Goal: Task Accomplishment & Management: Use online tool/utility

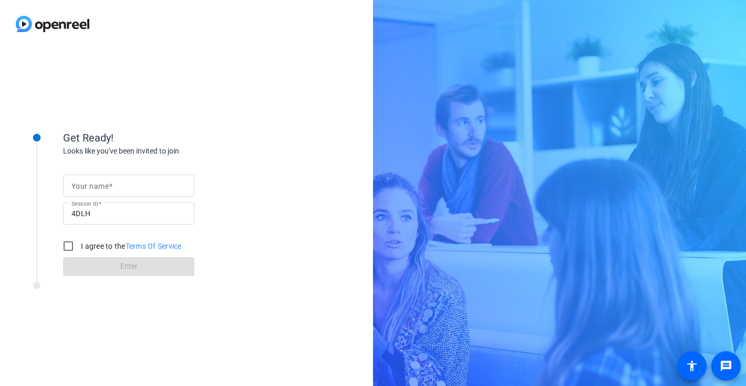
click at [122, 174] on div at bounding box center [128, 185] width 115 height 22
type input "[PERSON_NAME]"
click at [66, 244] on input "I agree to the Terms Of Service" at bounding box center [68, 245] width 21 height 21
checkbox input "true"
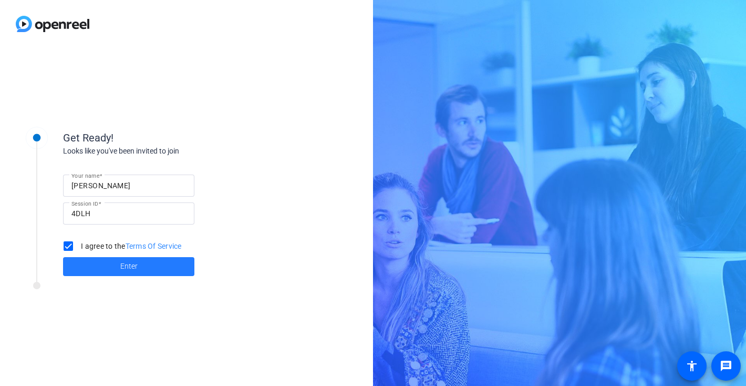
click at [126, 271] on span "Enter" at bounding box center [128, 266] width 17 height 11
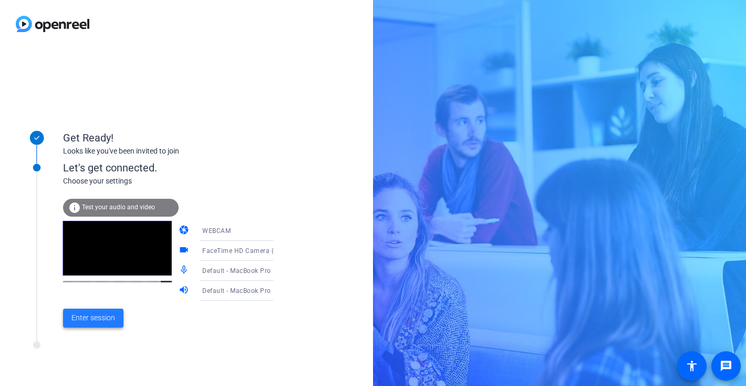
click at [108, 314] on span "Enter session" at bounding box center [93, 317] width 44 height 11
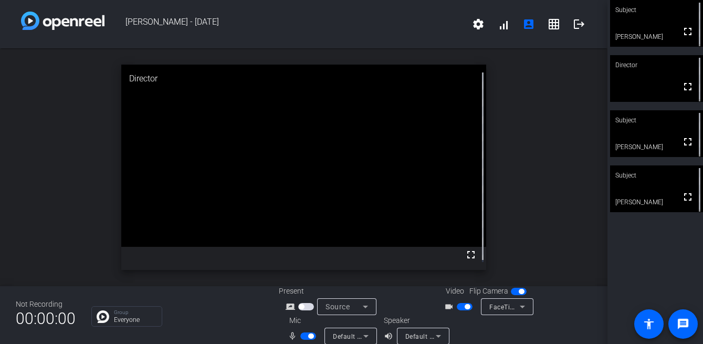
click at [661, 184] on div "Subject" at bounding box center [656, 175] width 93 height 20
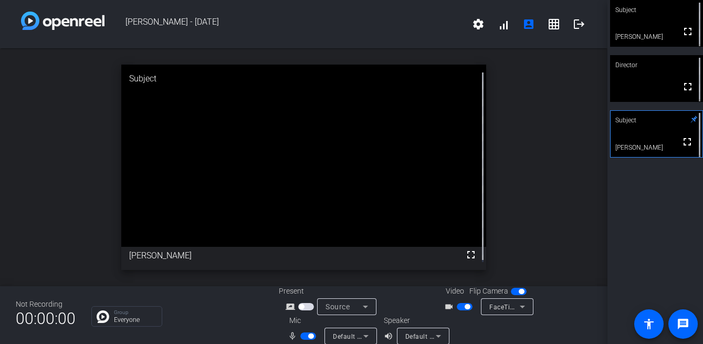
click at [465, 306] on span "button" at bounding box center [467, 306] width 5 height 5
click at [310, 338] on span "button" at bounding box center [310, 336] width 5 height 5
click at [303, 335] on span "button" at bounding box center [303, 336] width 5 height 5
click at [308, 335] on span "button" at bounding box center [310, 336] width 5 height 5
click at [301, 335] on span "button" at bounding box center [303, 336] width 5 height 5
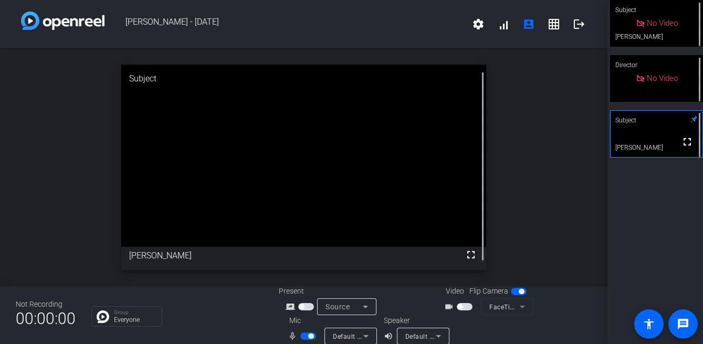
click at [459, 304] on span "button" at bounding box center [465, 306] width 16 height 7
click at [308, 336] on span "button" at bounding box center [310, 336] width 5 height 5
click at [465, 306] on span "button" at bounding box center [467, 306] width 5 height 5
click at [303, 336] on span "button" at bounding box center [303, 336] width 5 height 5
click at [460, 304] on span "button" at bounding box center [465, 306] width 16 height 7
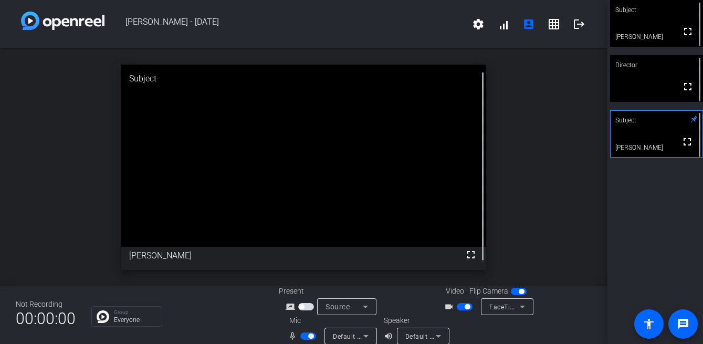
click at [308, 334] on span "button" at bounding box center [310, 336] width 5 height 5
click at [465, 308] on span "button" at bounding box center [467, 306] width 5 height 5
click at [303, 336] on span "button" at bounding box center [303, 336] width 5 height 5
click at [462, 306] on span "button" at bounding box center [465, 306] width 16 height 7
